Goal: Transaction & Acquisition: Purchase product/service

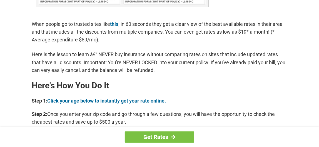
scroll to position [449, 0]
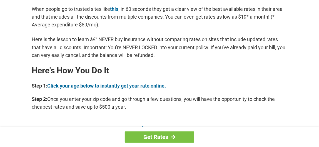
click at [114, 86] on link "Click your age below to instantly get your rate online." at bounding box center [106, 86] width 119 height 6
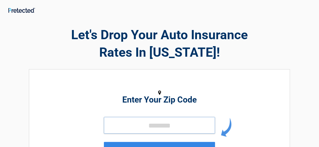
click at [134, 123] on input "tel" at bounding box center [159, 125] width 111 height 17
type input "*****"
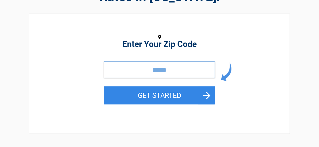
scroll to position [78, 0]
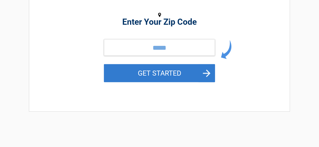
click at [167, 74] on button "GET STARTED" at bounding box center [159, 73] width 111 height 18
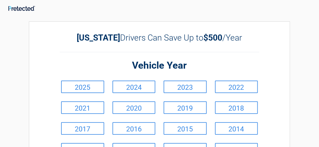
scroll to position [0, 0]
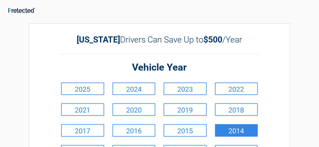
click at [233, 129] on link "2014" at bounding box center [236, 130] width 43 height 13
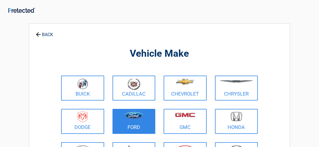
click at [140, 125] on link "Ford" at bounding box center [134, 121] width 43 height 25
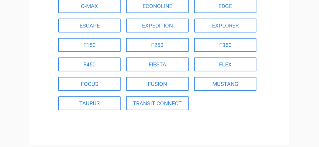
scroll to position [82, 0]
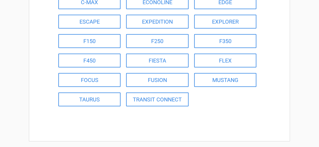
click at [319, 144] on div "**********" at bounding box center [159, 71] width 319 height 298
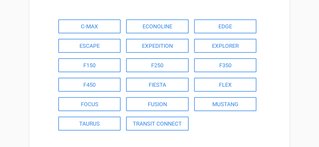
scroll to position [50, 0]
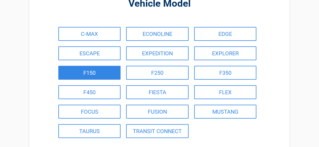
click at [87, 72] on link "F150" at bounding box center [89, 73] width 62 height 14
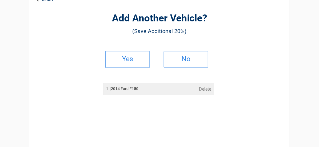
scroll to position [0, 0]
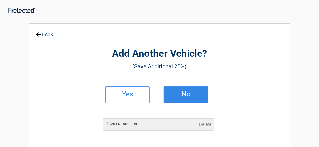
click at [181, 91] on link "No" at bounding box center [186, 94] width 44 height 17
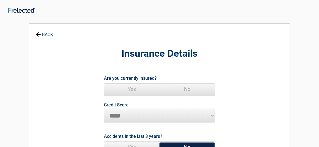
click at [131, 89] on span "Yes" at bounding box center [131, 89] width 55 height 11
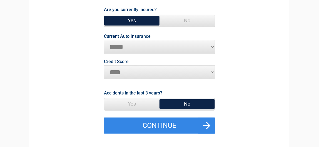
scroll to position [79, 0]
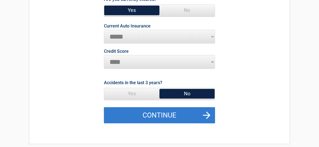
click at [165, 115] on button "Continue" at bounding box center [159, 115] width 111 height 16
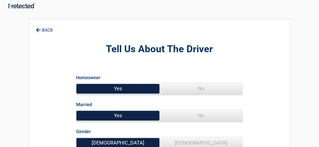
scroll to position [0, 0]
